Goal: Navigation & Orientation: Find specific page/section

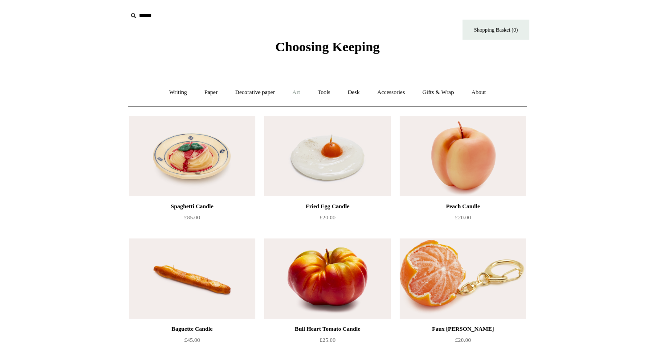
click at [300, 90] on link "Art +" at bounding box center [296, 93] width 24 height 24
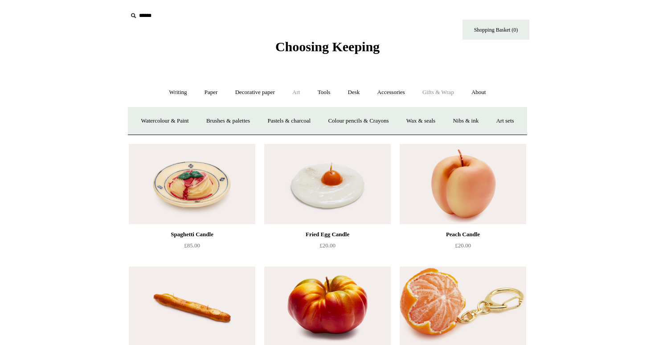
click at [448, 94] on link "Gifts & Wrap +" at bounding box center [439, 93] width 48 height 24
click at [436, 93] on link "Gifts & Wrap -" at bounding box center [439, 93] width 48 height 24
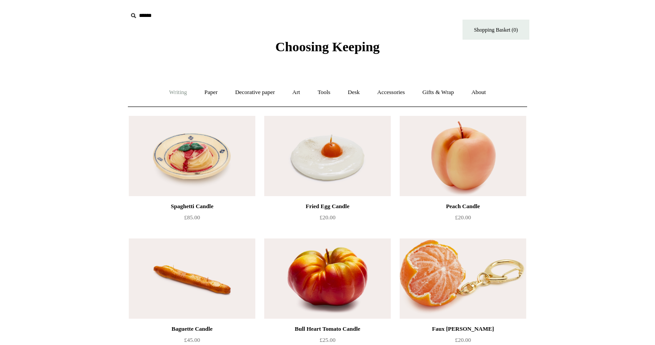
click at [171, 94] on link "Writing +" at bounding box center [178, 93] width 34 height 24
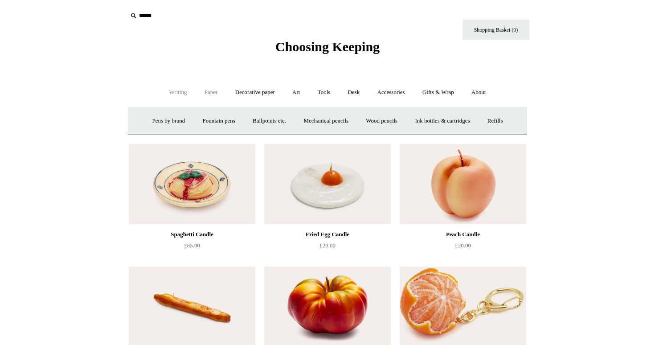
click at [197, 96] on link "Paper +" at bounding box center [211, 93] width 29 height 24
click at [258, 88] on link "Decorative paper +" at bounding box center [255, 93] width 56 height 24
click at [392, 118] on link "Japanese" at bounding box center [396, 121] width 37 height 24
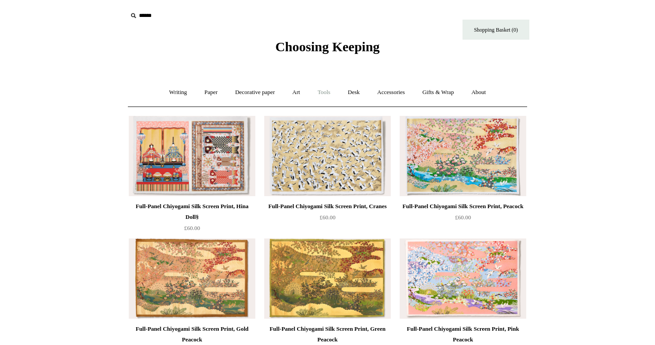
click at [326, 89] on link "Tools +" at bounding box center [324, 93] width 29 height 24
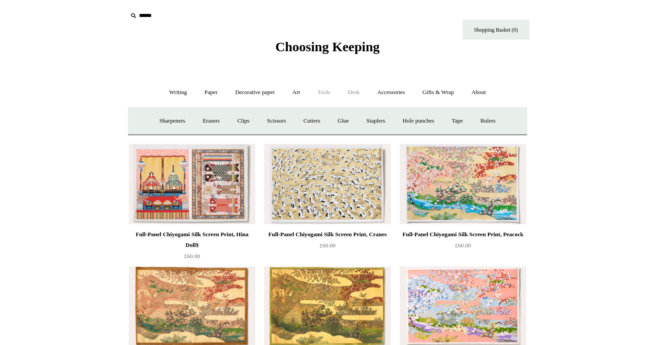
click at [356, 94] on link "Desk +" at bounding box center [354, 93] width 28 height 24
click at [380, 118] on link "Desk Accessories" at bounding box center [352, 121] width 57 height 24
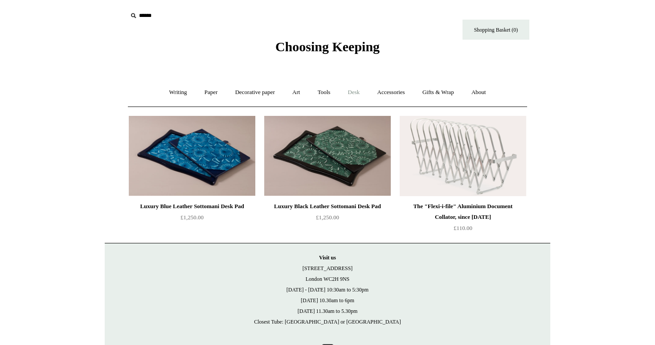
click at [367, 94] on link "Desk +" at bounding box center [354, 93] width 28 height 24
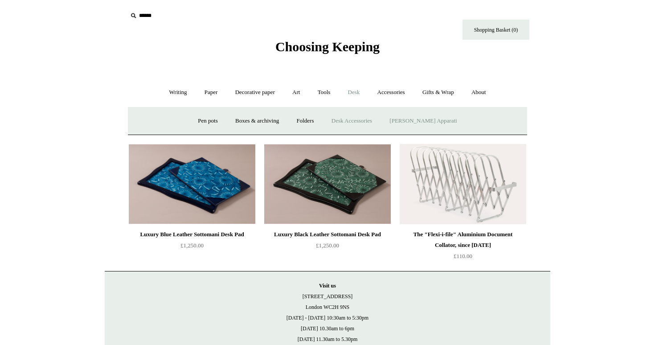
click at [433, 120] on link "[PERSON_NAME] Apparati" at bounding box center [423, 121] width 83 height 24
